Goal: Task Accomplishment & Management: Use online tool/utility

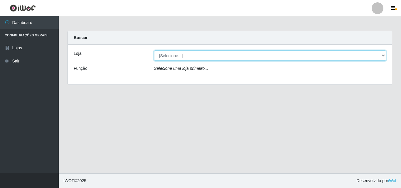
click at [376, 57] on select "[Selecione...] BomQueSó Agreste - Loja 3" at bounding box center [270, 55] width 232 height 10
select select "215"
click at [154, 50] on select "[Selecione...] BomQueSó Agreste - Loja 3" at bounding box center [270, 55] width 232 height 10
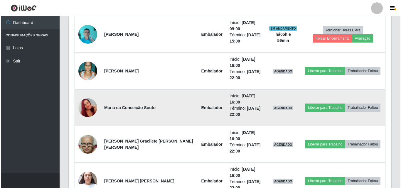
scroll to position [280, 0]
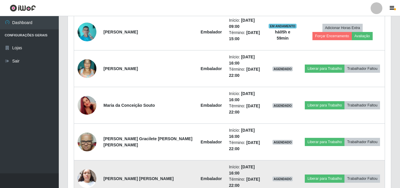
click at [85, 166] on img at bounding box center [87, 178] width 19 height 25
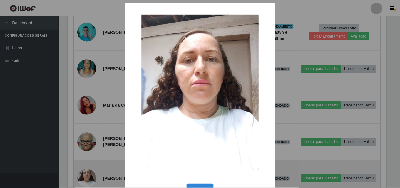
scroll to position [122, 320]
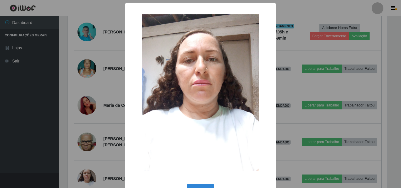
click at [92, 113] on div "× OK Cancel" at bounding box center [200, 94] width 401 height 188
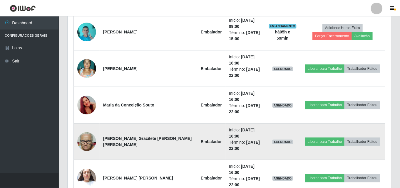
scroll to position [122, 323]
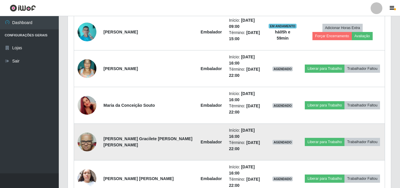
click at [89, 130] on img at bounding box center [87, 142] width 19 height 25
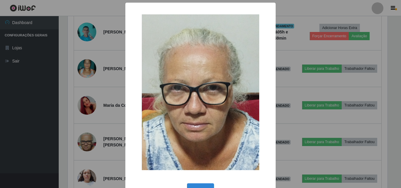
click at [104, 87] on div "× OK Cancel" at bounding box center [200, 94] width 401 height 188
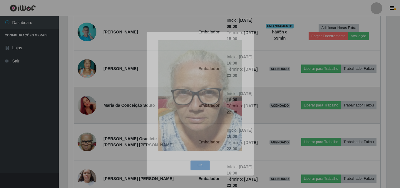
scroll to position [122, 323]
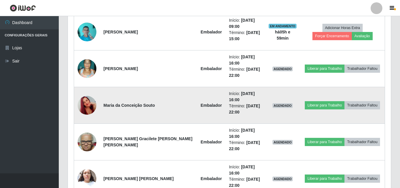
click at [90, 89] on img at bounding box center [87, 105] width 19 height 33
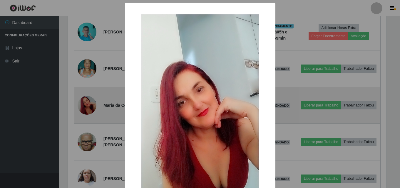
scroll to position [122, 320]
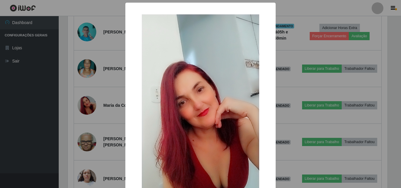
click at [99, 61] on div "× OK Cancel" at bounding box center [200, 94] width 401 height 188
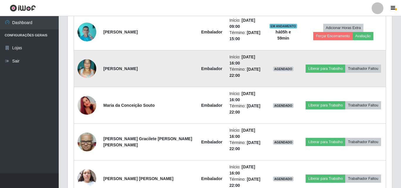
scroll to position [122, 323]
click at [83, 56] on img at bounding box center [87, 68] width 19 height 25
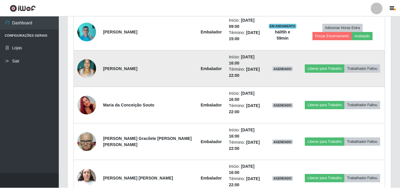
scroll to position [122, 320]
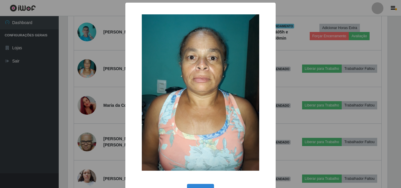
click at [104, 53] on div "× OK Cancel" at bounding box center [200, 94] width 401 height 188
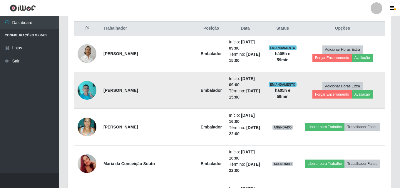
scroll to position [222, 0]
click at [87, 80] on img at bounding box center [87, 90] width 19 height 25
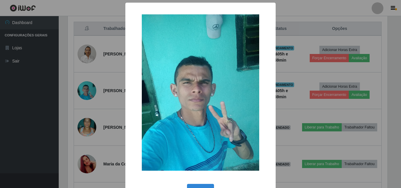
click at [99, 65] on div "× OK Cancel" at bounding box center [200, 94] width 401 height 188
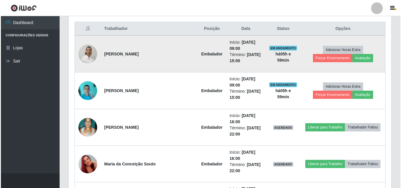
scroll to position [122, 323]
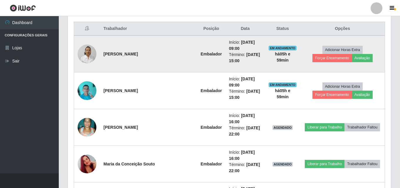
click at [89, 48] on img at bounding box center [87, 53] width 19 height 25
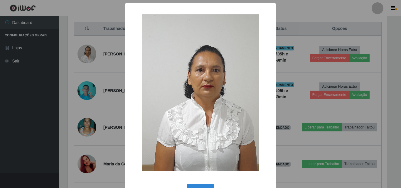
click at [112, 57] on div "× OK Cancel" at bounding box center [200, 94] width 401 height 188
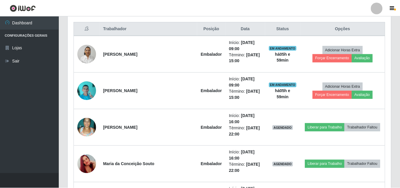
scroll to position [122, 323]
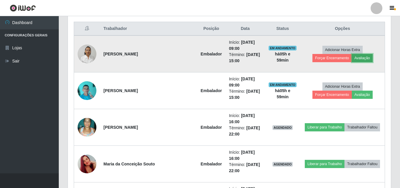
click at [351, 54] on button "Avaliação" at bounding box center [361, 58] width 21 height 8
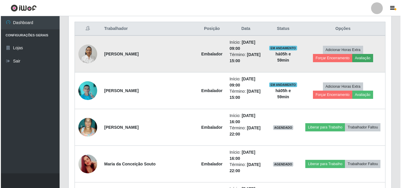
scroll to position [122, 320]
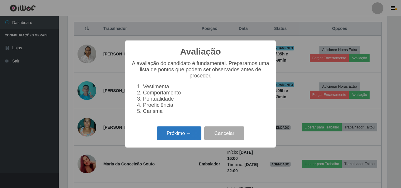
click at [199, 136] on button "Próximo →" at bounding box center [179, 134] width 45 height 14
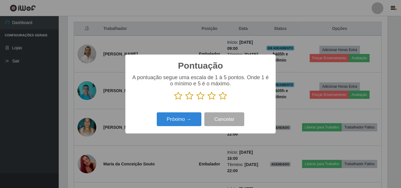
click at [223, 92] on icon at bounding box center [223, 96] width 8 height 9
click at [219, 100] on input "radio" at bounding box center [219, 100] width 0 height 0
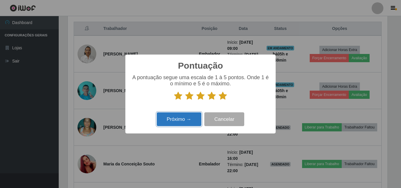
click at [194, 115] on button "Próximo →" at bounding box center [179, 119] width 45 height 14
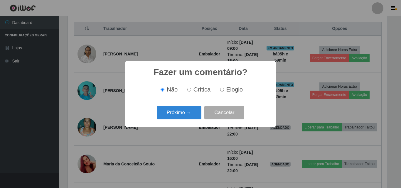
click at [223, 93] on label "Elogio" at bounding box center [230, 89] width 25 height 7
click at [223, 92] on input "Elogio" at bounding box center [222, 90] width 4 height 4
radio input "true"
click at [185, 118] on button "Próximo →" at bounding box center [179, 113] width 45 height 14
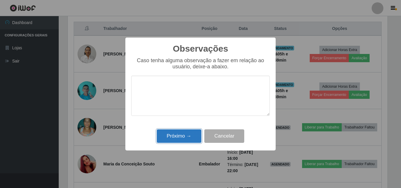
click at [171, 142] on button "Próximo →" at bounding box center [179, 136] width 45 height 14
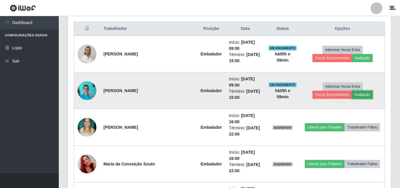
click at [351, 91] on button "Avaliação" at bounding box center [361, 95] width 21 height 8
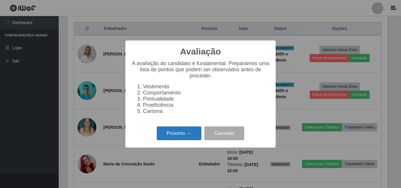
click at [191, 136] on button "Próximo →" at bounding box center [179, 134] width 45 height 14
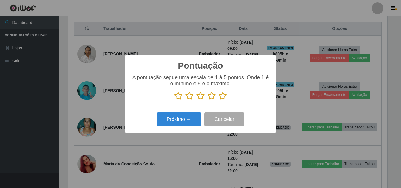
click at [224, 96] on icon at bounding box center [223, 96] width 8 height 9
click at [219, 100] on input "radio" at bounding box center [219, 100] width 0 height 0
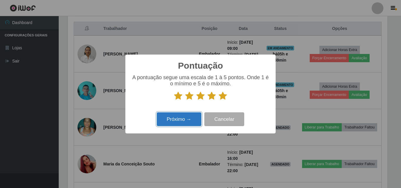
click at [195, 114] on button "Próximo →" at bounding box center [179, 119] width 45 height 14
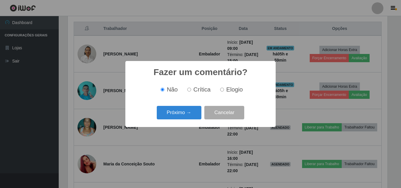
click at [237, 89] on span "Elogio" at bounding box center [234, 89] width 16 height 6
click at [224, 89] on input "Elogio" at bounding box center [222, 90] width 4 height 4
radio input "true"
click at [176, 116] on button "Próximo →" at bounding box center [179, 113] width 45 height 14
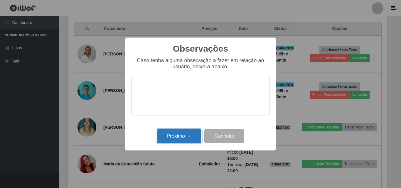
click at [188, 139] on button "Próximo →" at bounding box center [179, 136] width 45 height 14
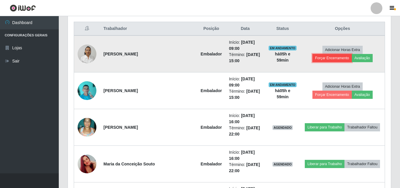
click at [351, 54] on button "Forçar Encerramento" at bounding box center [331, 58] width 39 height 8
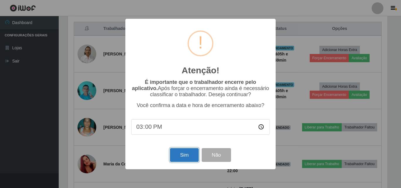
click at [184, 159] on button "Sim" at bounding box center [184, 155] width 28 height 14
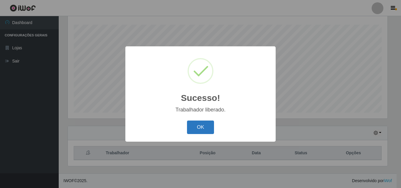
click at [198, 129] on button "OK" at bounding box center [200, 128] width 27 height 14
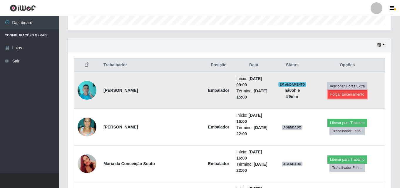
click at [364, 90] on button "Forçar Encerramento" at bounding box center [346, 94] width 39 height 8
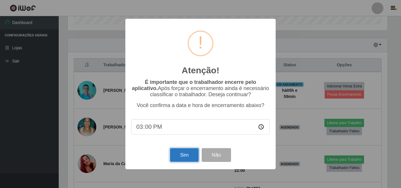
click at [179, 159] on button "Sim" at bounding box center [184, 155] width 28 height 14
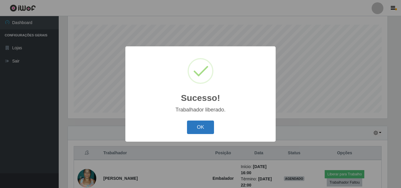
click at [204, 128] on button "OK" at bounding box center [200, 128] width 27 height 14
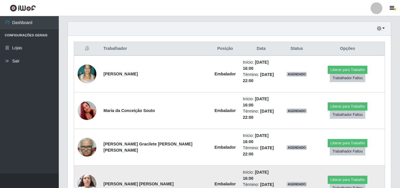
click at [89, 171] on img at bounding box center [87, 183] width 19 height 25
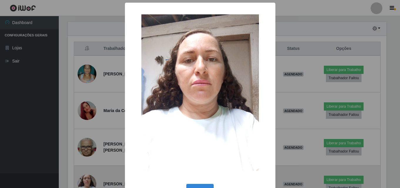
scroll to position [122, 320]
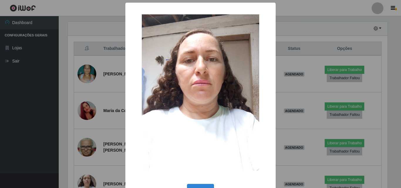
click at [102, 120] on div "× OK Cancel" at bounding box center [200, 94] width 401 height 188
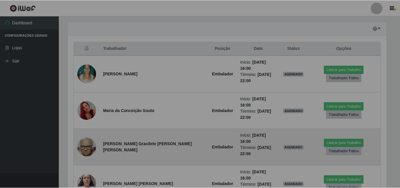
scroll to position [122, 323]
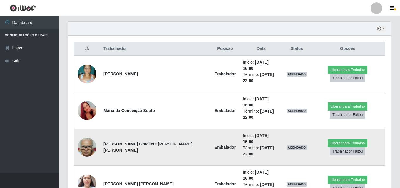
click at [92, 135] on img at bounding box center [87, 147] width 19 height 25
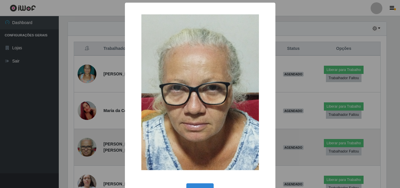
scroll to position [122, 320]
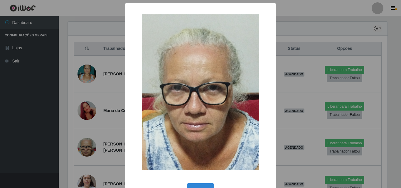
click at [110, 100] on div "× OK Cancel" at bounding box center [200, 94] width 401 height 188
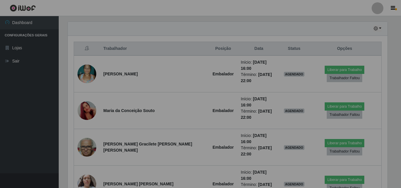
scroll to position [122, 323]
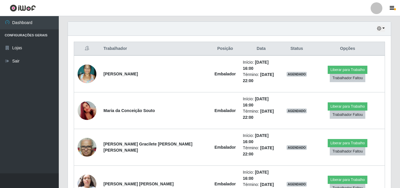
click at [38, 9] on link at bounding box center [23, 8] width 46 height 16
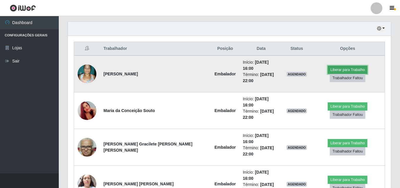
click at [327, 69] on button "Liberar para Trabalho" at bounding box center [347, 70] width 40 height 8
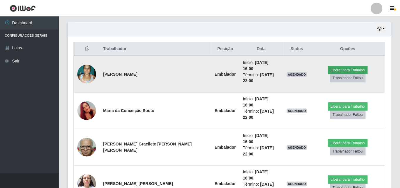
scroll to position [122, 320]
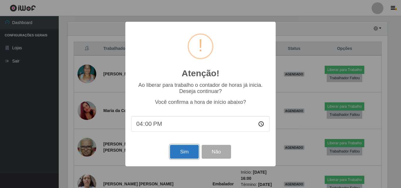
click at [192, 158] on button "Sim" at bounding box center [184, 152] width 28 height 14
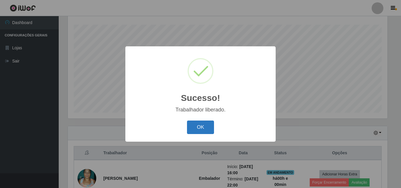
click at [204, 124] on button "OK" at bounding box center [200, 128] width 27 height 14
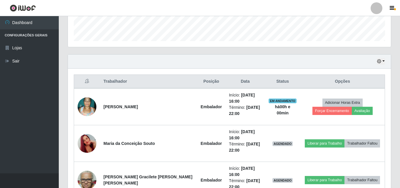
scroll to position [185, 0]
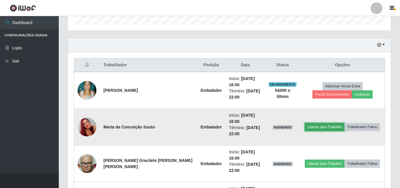
click at [304, 123] on button "Liberar para Trabalho" at bounding box center [324, 127] width 40 height 8
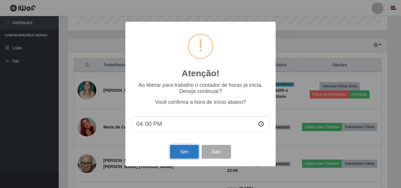
click at [188, 157] on button "Sim" at bounding box center [184, 152] width 28 height 14
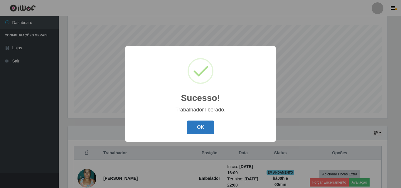
click at [200, 129] on button "OK" at bounding box center [200, 128] width 27 height 14
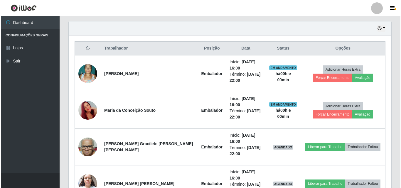
scroll to position [215, 0]
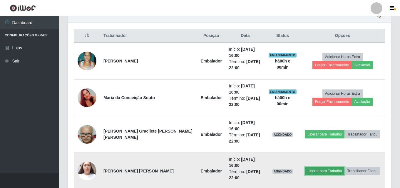
click at [304, 167] on button "Liberar para Trabalho" at bounding box center [324, 171] width 40 height 8
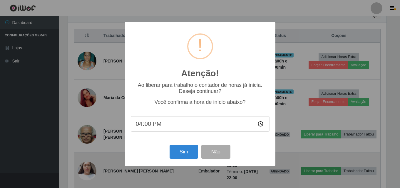
scroll to position [122, 320]
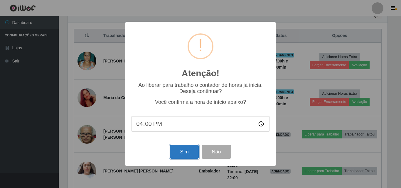
click at [178, 154] on button "Sim" at bounding box center [184, 152] width 28 height 14
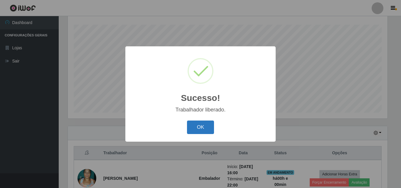
click at [192, 123] on button "OK" at bounding box center [200, 128] width 27 height 14
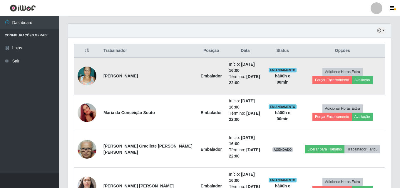
scroll to position [215, 0]
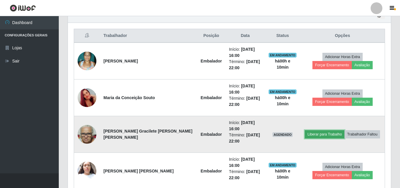
click at [316, 130] on button "Liberar para Trabalho" at bounding box center [324, 134] width 40 height 8
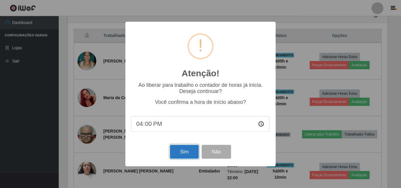
click at [193, 154] on button "Sim" at bounding box center [184, 152] width 28 height 14
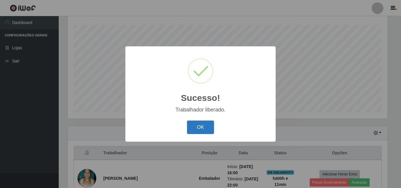
click at [202, 129] on button "OK" at bounding box center [200, 128] width 27 height 14
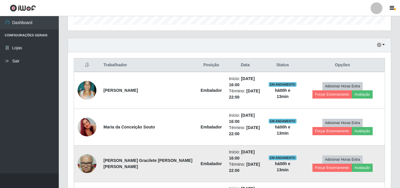
scroll to position [219, 0]
